Goal: Download file/media

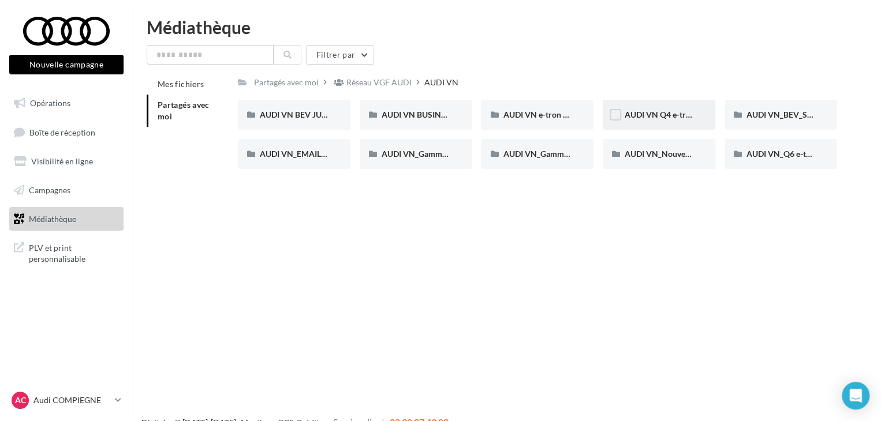
click at [653, 100] on div "AUDI VN Q4 e-tron sans offre" at bounding box center [659, 115] width 113 height 30
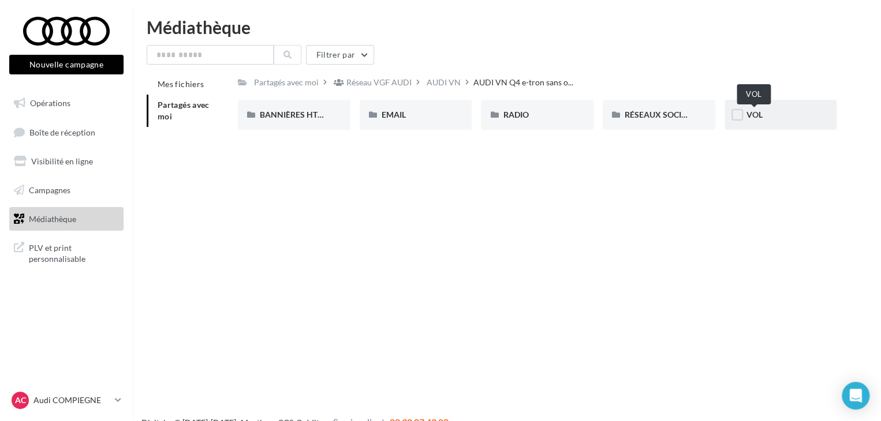
click at [761, 111] on span "VOL" at bounding box center [754, 115] width 16 height 10
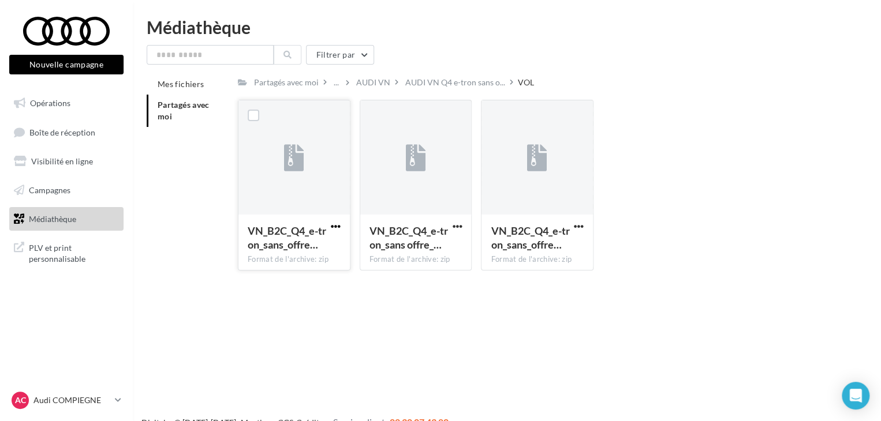
click at [337, 229] on span "button" at bounding box center [336, 227] width 10 height 10
click at [289, 244] on button "Télécharger" at bounding box center [284, 249] width 115 height 30
click at [425, 51] on div "Filtrer par" at bounding box center [507, 55] width 720 height 20
click at [333, 227] on span "button" at bounding box center [336, 227] width 10 height 10
click at [310, 254] on button "Télécharger" at bounding box center [284, 249] width 115 height 30
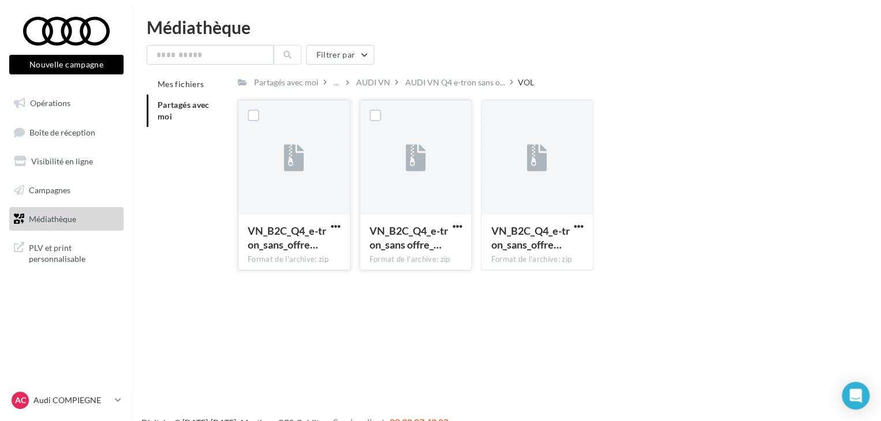
click at [450, 223] on button "button" at bounding box center [457, 228] width 14 height 12
click at [391, 246] on button "Télécharger" at bounding box center [406, 249] width 115 height 30
click at [583, 37] on div "Médiathèque Filtrer par Mes fichiers Partagés avec moi Partagés avec moi ... AU…" at bounding box center [507, 148] width 748 height 261
click at [675, 346] on div "Nouvelle campagne Nouvelle campagne Opérations Boîte de réception Visibilité en…" at bounding box center [440, 228] width 881 height 421
click at [158, 217] on div "Mes fichiers Partagés avec moi Partagés avec moi ... AUDI VN AUDI VN Q4 e-tron …" at bounding box center [511, 177] width 729 height 206
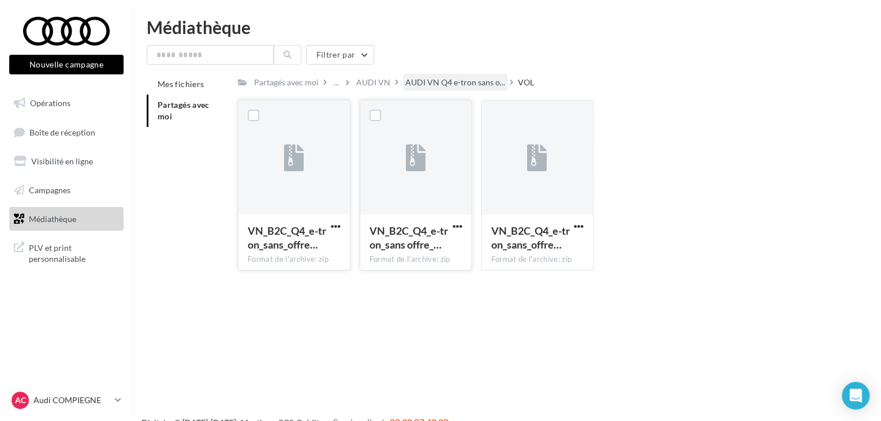
click at [459, 75] on div "AUDI VN Q4 e-tron sans o..." at bounding box center [455, 82] width 104 height 17
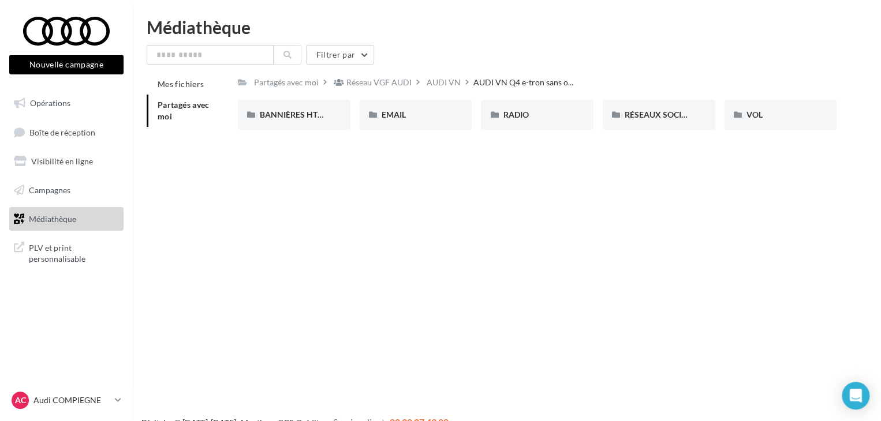
click at [417, 84] on div "Réseau VGF AUDI" at bounding box center [377, 82] width 93 height 17
click at [432, 85] on div "AUDI VN" at bounding box center [443, 83] width 34 height 12
